Goal: Task Accomplishment & Management: Use online tool/utility

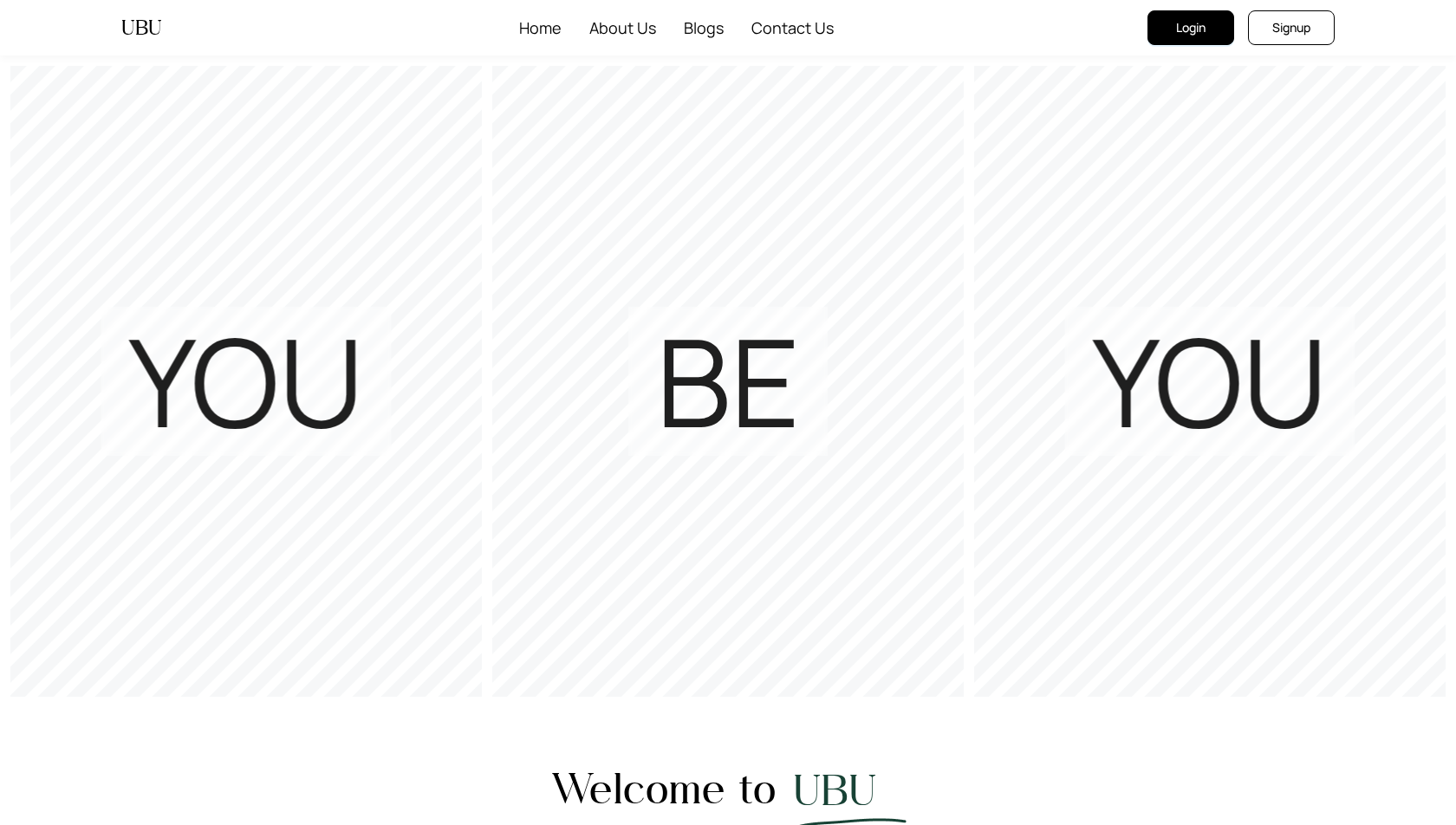
click at [1187, 25] on span "Login" at bounding box center [1191, 28] width 30 height 19
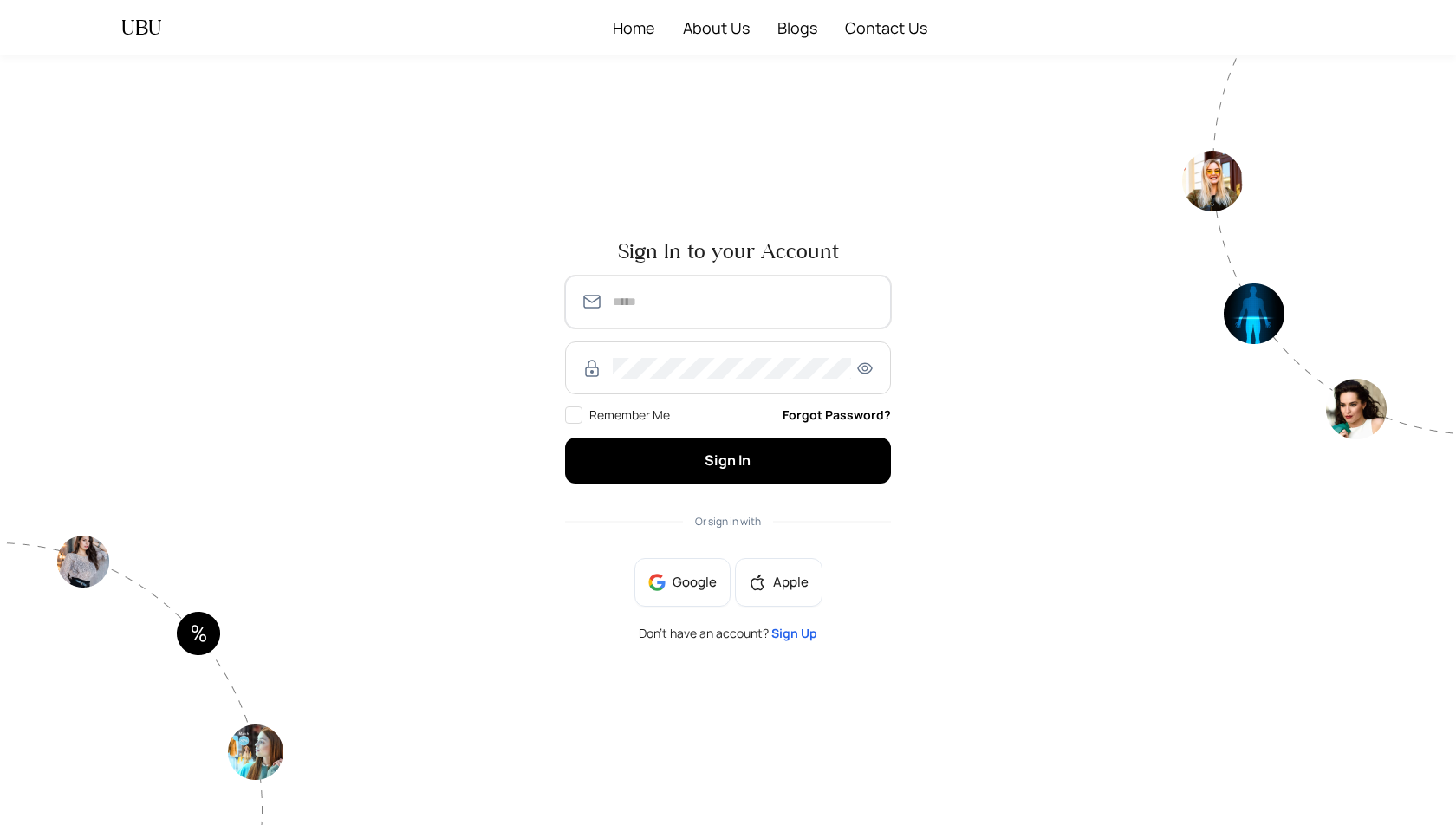
click at [682, 306] on input "text" at bounding box center [744, 302] width 262 height 21
type input "**********"
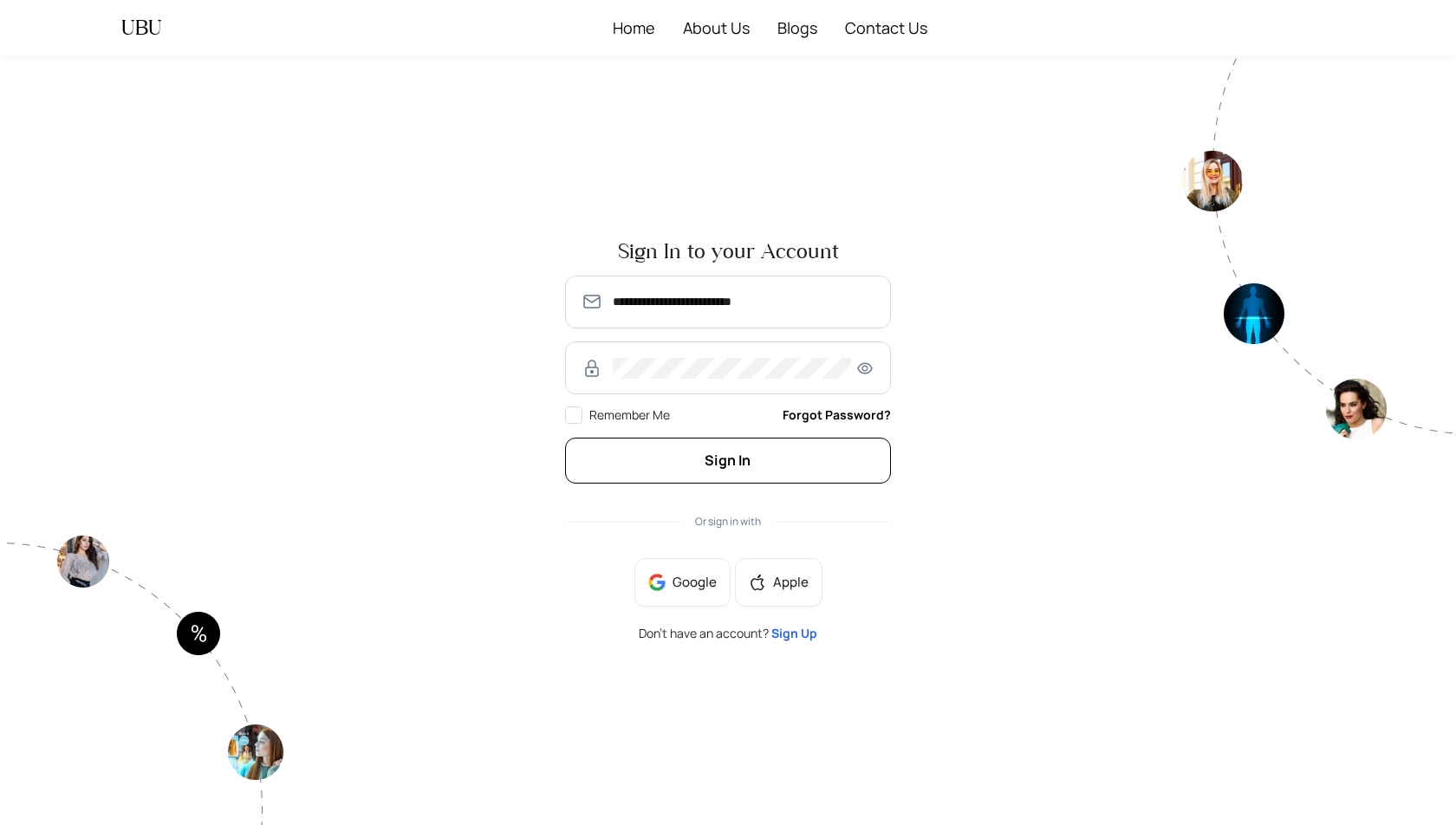
click at [721, 471] on button "Sign In" at bounding box center [728, 460] width 326 height 46
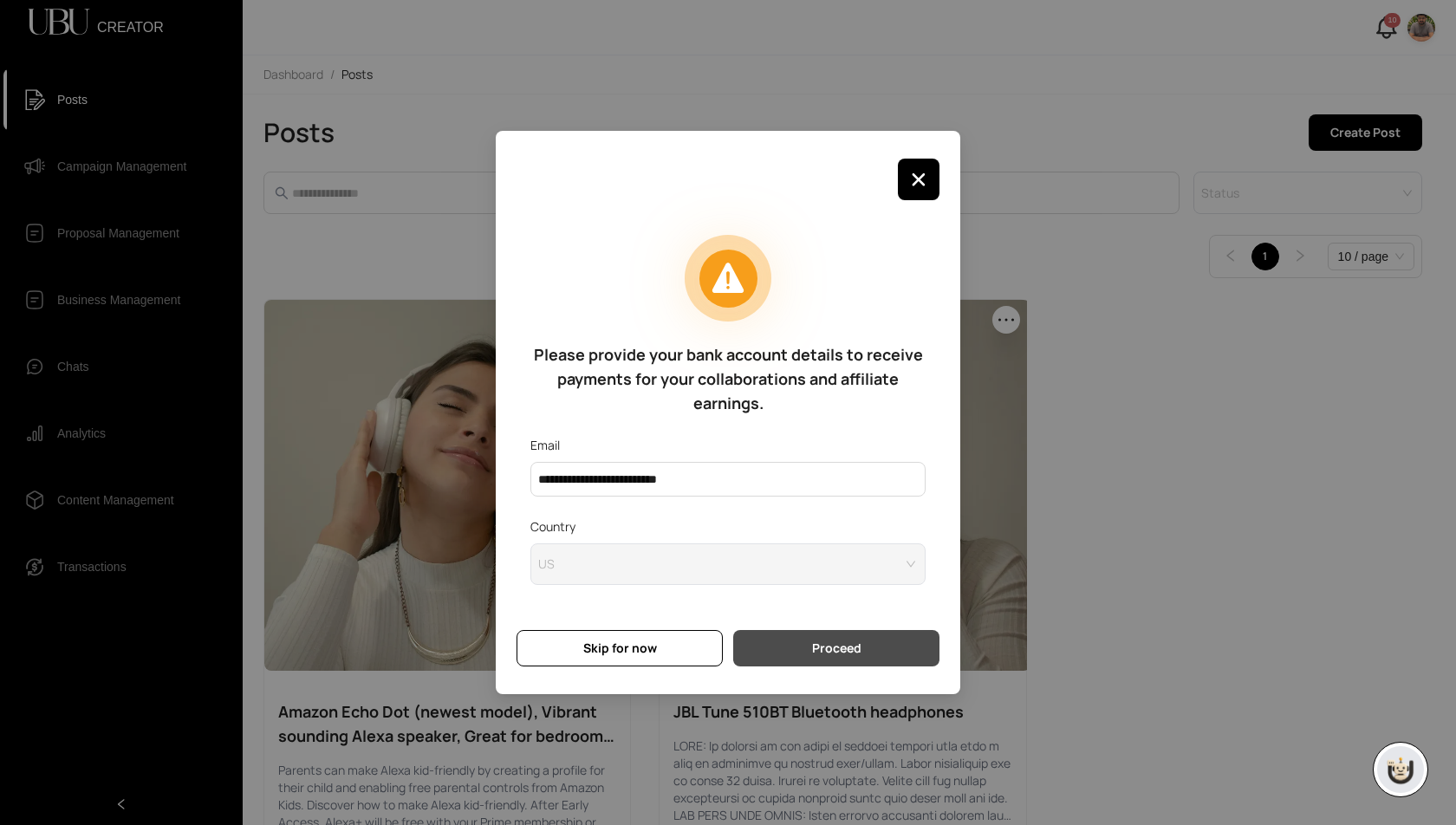
click at [819, 646] on span "Proceed" at bounding box center [836, 648] width 50 height 19
click at [822, 647] on span "Proceed" at bounding box center [836, 648] width 50 height 19
click at [816, 645] on span "Proceed" at bounding box center [836, 648] width 50 height 19
